Goal: Task Accomplishment & Management: Manage account settings

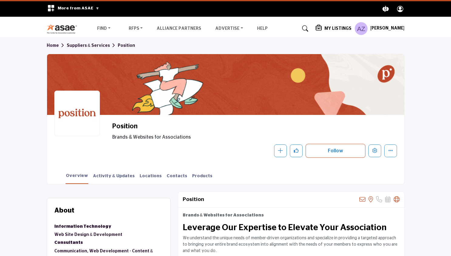
scroll to position [80, 0]
click at [336, 29] on h5 "My Listings" at bounding box center [338, 28] width 27 height 5
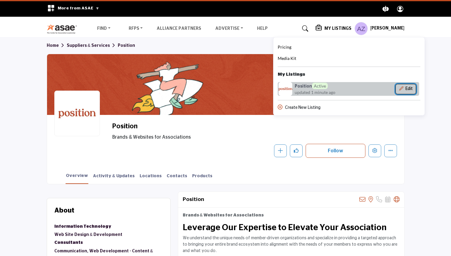
click at [416, 87] on button "Edit" at bounding box center [406, 89] width 21 height 10
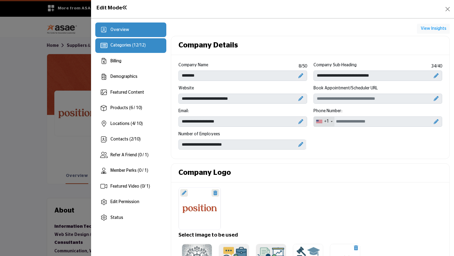
click at [143, 46] on span "12" at bounding box center [142, 45] width 5 height 4
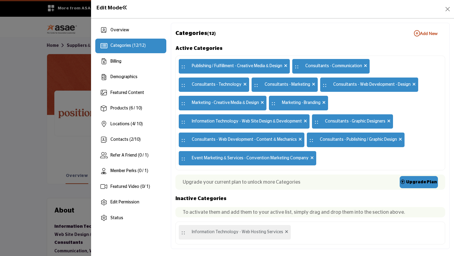
click at [429, 36] on b "Add New Add New" at bounding box center [426, 33] width 24 height 6
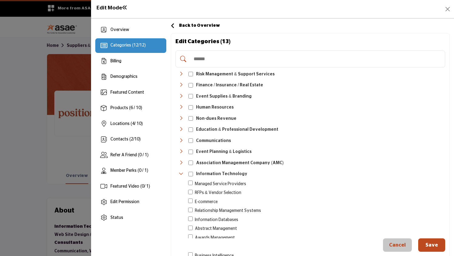
click at [182, 97] on icon "Toggle Category" at bounding box center [181, 96] width 5 height 5
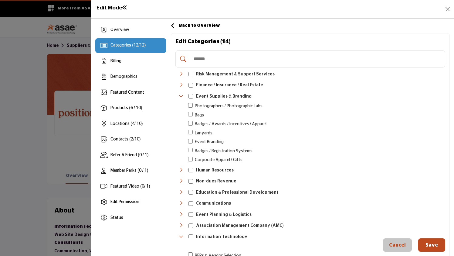
click at [429, 244] on button "Save" at bounding box center [431, 244] width 27 height 13
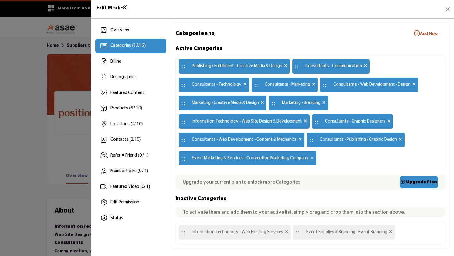
drag, startPoint x: 329, startPoint y: 138, endPoint x: 302, endPoint y: 181, distance: 51.6
click at [302, 181] on div "Active Categories :: Publishing / Fulfillment - Creative Media & Design :: Cons…" at bounding box center [311, 144] width 270 height 200
drag, startPoint x: 339, startPoint y: 65, endPoint x: 321, endPoint y: 100, distance: 39.4
click at [321, 100] on div ":: Publishing / Fulfillment - Creative Media & Design :: Consultants - Communic…" at bounding box center [311, 113] width 270 height 114
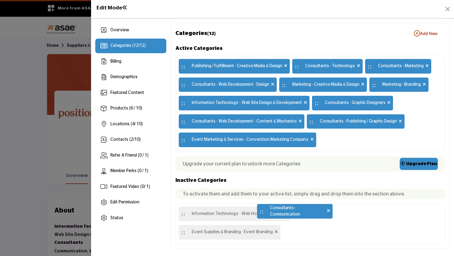
drag, startPoint x: 296, startPoint y: 64, endPoint x: 261, endPoint y: 209, distance: 149.1
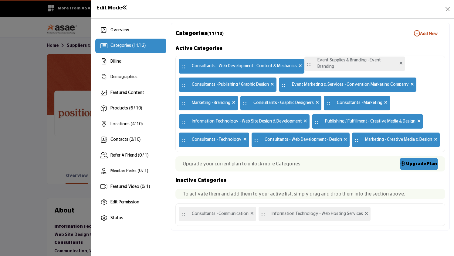
drag, startPoint x: 183, startPoint y: 213, endPoint x: 309, endPoint y: 63, distance: 195.5
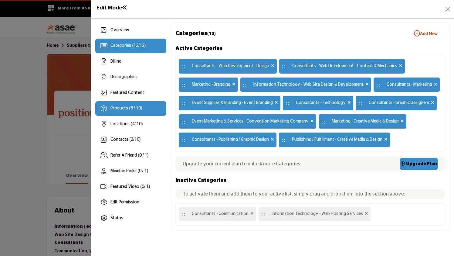
click at [122, 111] on div "Products (6 / 10)" at bounding box center [130, 108] width 71 height 15
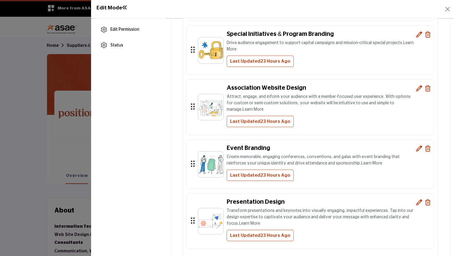
scroll to position [205, 0]
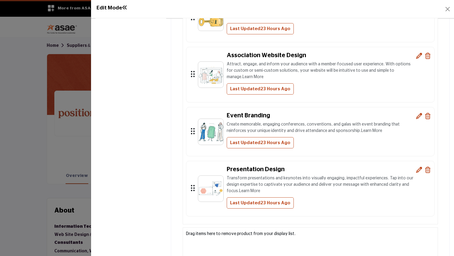
click at [416, 115] on icon at bounding box center [419, 116] width 6 height 6
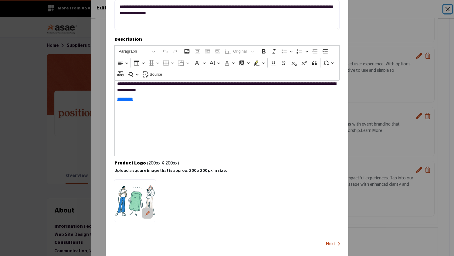
scroll to position [125, 0]
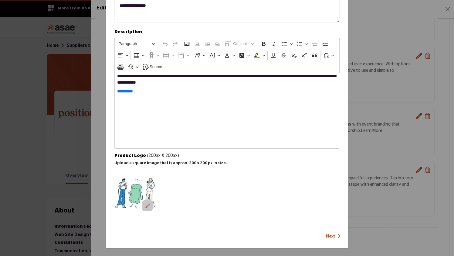
click at [329, 236] on span "Next" at bounding box center [330, 236] width 9 height 6
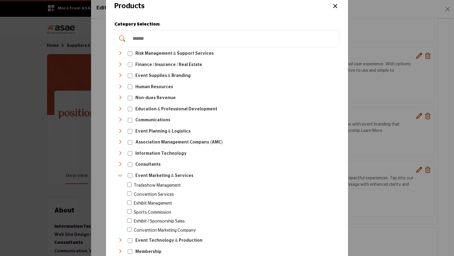
scroll to position [12, 0]
click at [120, 74] on icon "Toggle Category" at bounding box center [120, 75] width 5 height 5
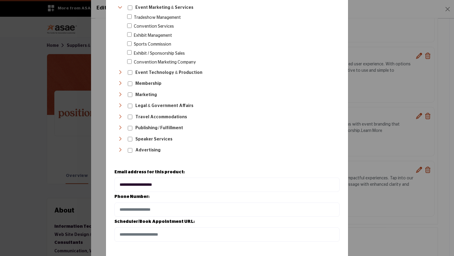
scroll to position [267, 0]
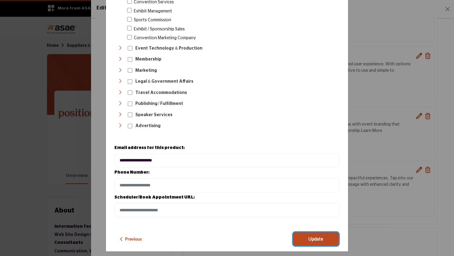
click at [304, 232] on button "Update" at bounding box center [316, 238] width 46 height 13
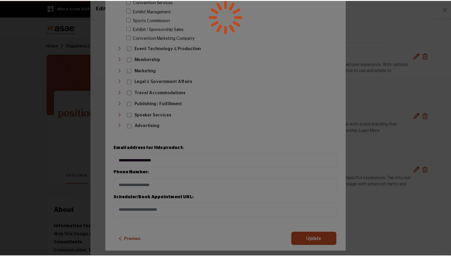
scroll to position [0, 0]
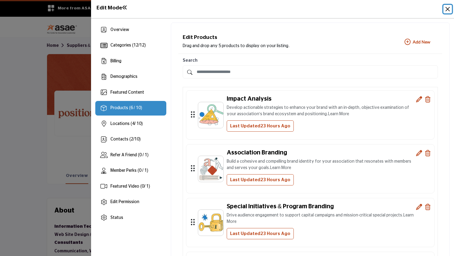
click at [449, 7] on button "Close" at bounding box center [448, 9] width 9 height 9
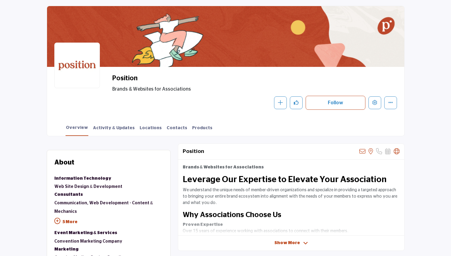
scroll to position [88, 0]
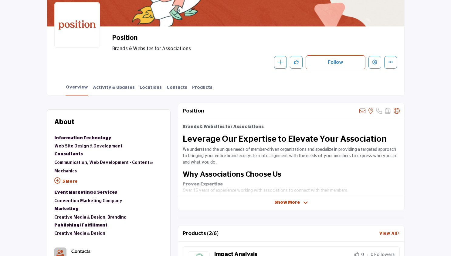
click at [67, 181] on p "5 More" at bounding box center [108, 182] width 109 height 14
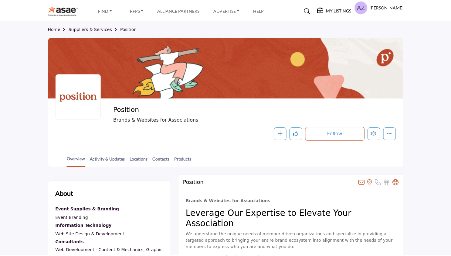
scroll to position [88, 0]
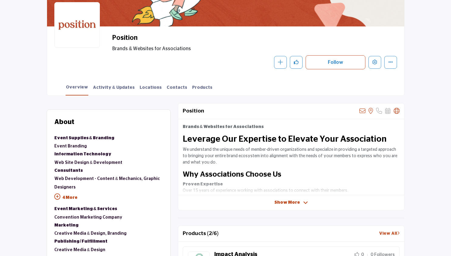
click at [69, 198] on p "4 More" at bounding box center [108, 198] width 109 height 14
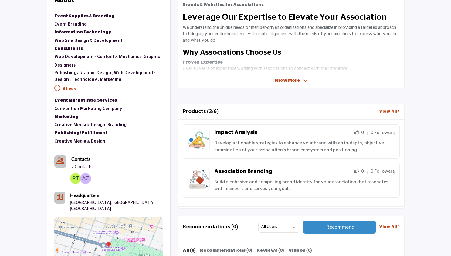
scroll to position [190, 0]
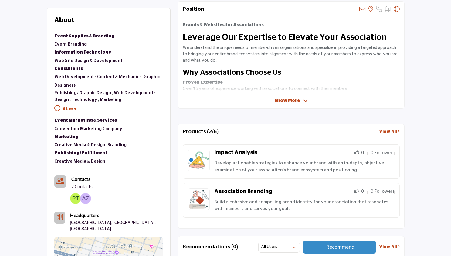
click at [387, 128] on link "View All" at bounding box center [389, 131] width 21 height 6
